Goal: Transaction & Acquisition: Purchase product/service

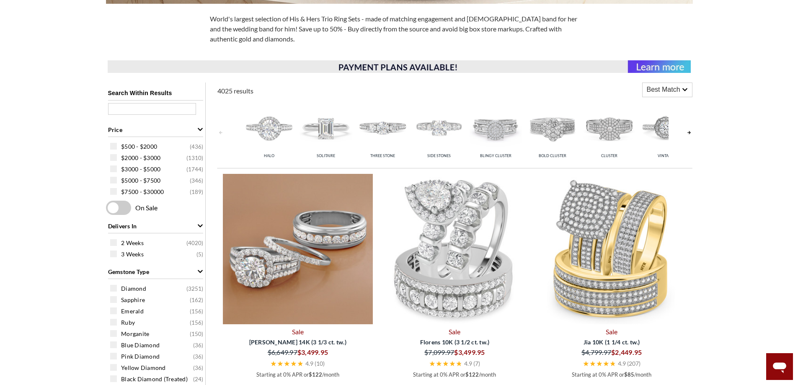
scroll to position [293, 0]
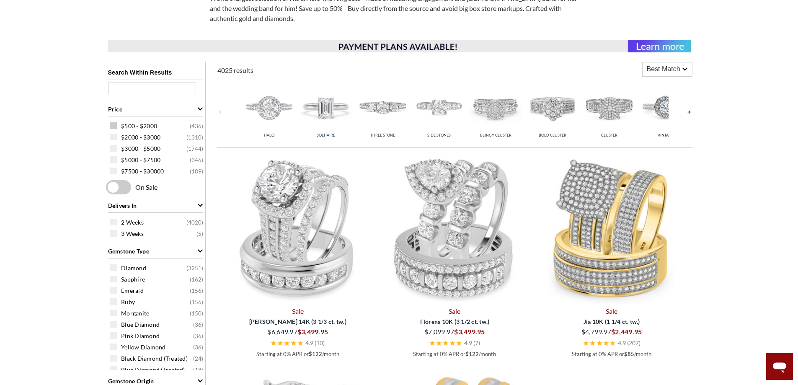
click at [114, 125] on span at bounding box center [113, 125] width 7 height 7
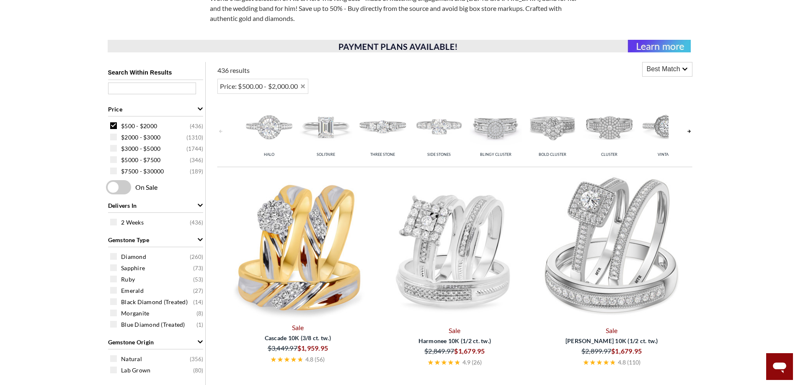
click at [116, 186] on span at bounding box center [118, 187] width 25 height 14
click at [108, 188] on input "checkbox" at bounding box center [108, 188] width 0 height 0
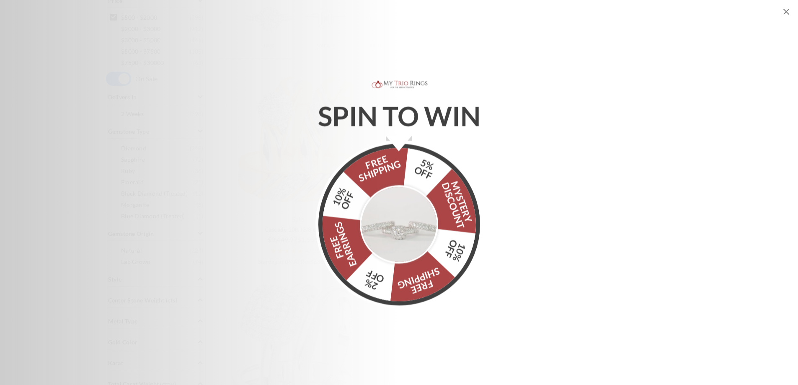
scroll to position [461, 0]
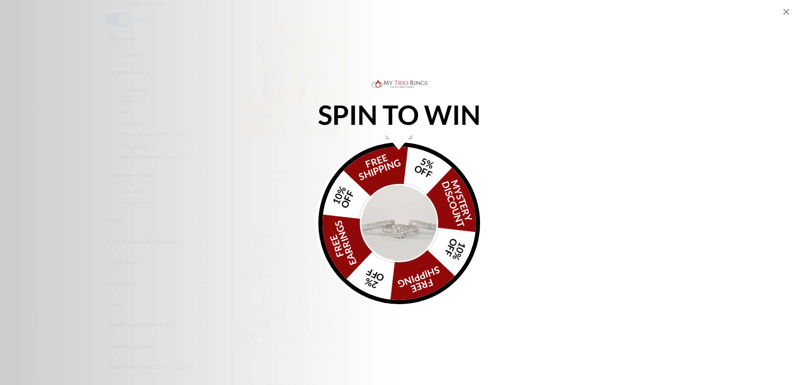
click at [389, 230] on img "Alia popup" at bounding box center [399, 223] width 79 height 79
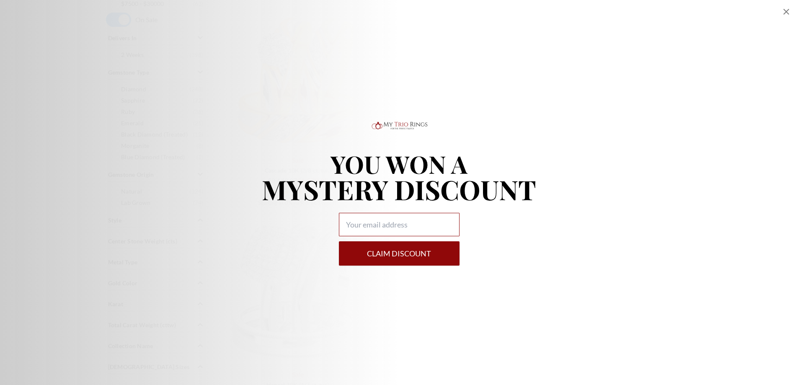
click at [388, 230] on input "Alia popup" at bounding box center [399, 224] width 121 height 23
type input "[EMAIL_ADDRESS][DOMAIN_NAME]"
click at [402, 257] on button "Claim DISCOUNT" at bounding box center [399, 253] width 121 height 24
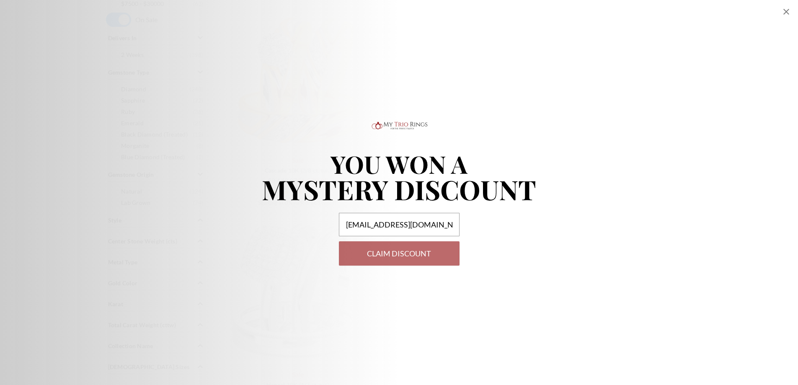
select select "US"
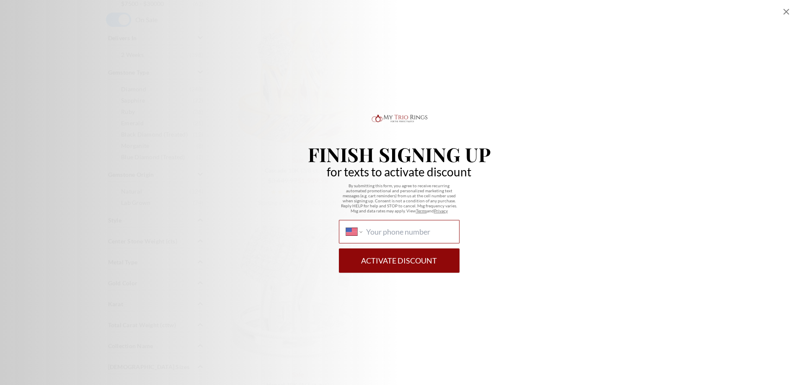
click at [380, 235] on input "International [GEOGRAPHIC_DATA] [GEOGRAPHIC_DATA] [GEOGRAPHIC_DATA] [GEOGRAPHIC…" at bounding box center [409, 231] width 86 height 9
type input "[PHONE_NUMBER]"
click at [393, 263] on button "Activate Discount" at bounding box center [399, 260] width 121 height 24
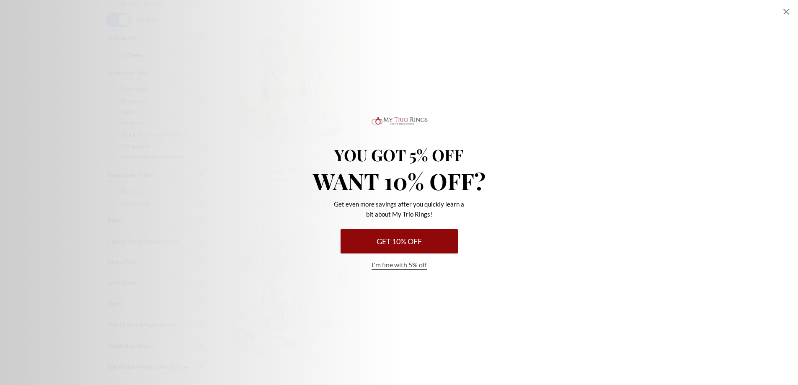
click at [397, 242] on button "Get 10% Off" at bounding box center [399, 241] width 117 height 24
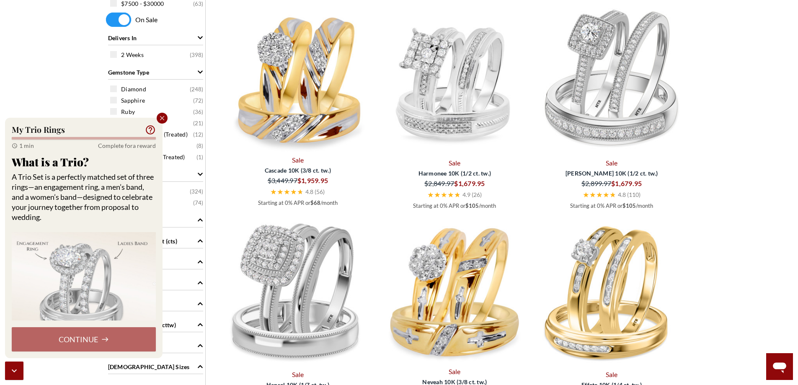
click at [163, 118] on icon "Close popup" at bounding box center [162, 118] width 5 height 5
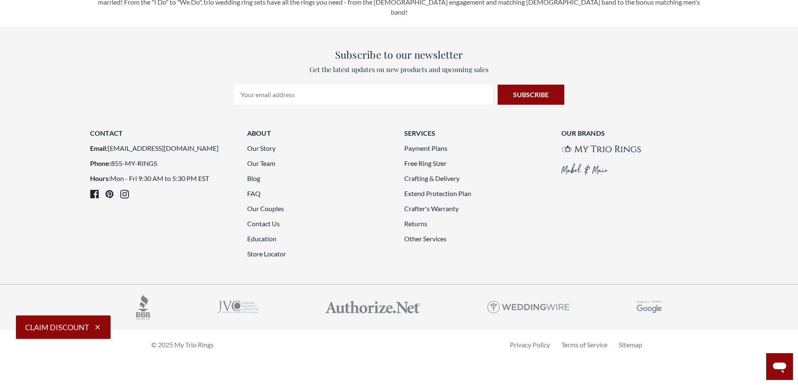
scroll to position [2137, 0]
